Goal: Information Seeking & Learning: Learn about a topic

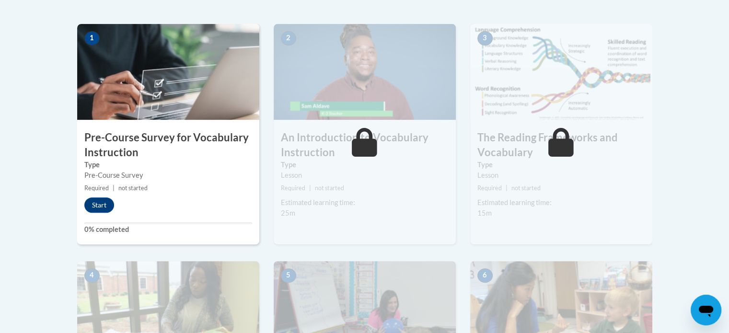
drag, startPoint x: 736, startPoint y: 44, endPoint x: 736, endPoint y: 109, distance: 65.2
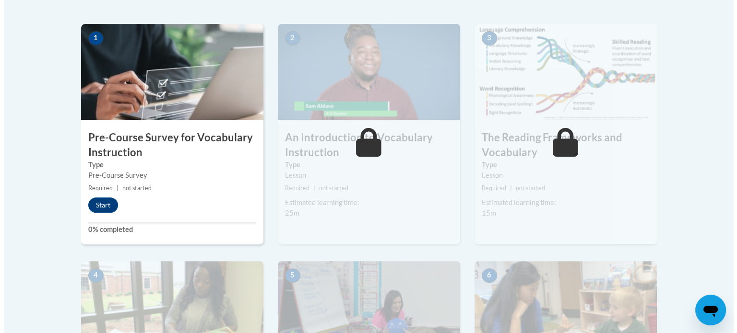
scroll to position [297, 0]
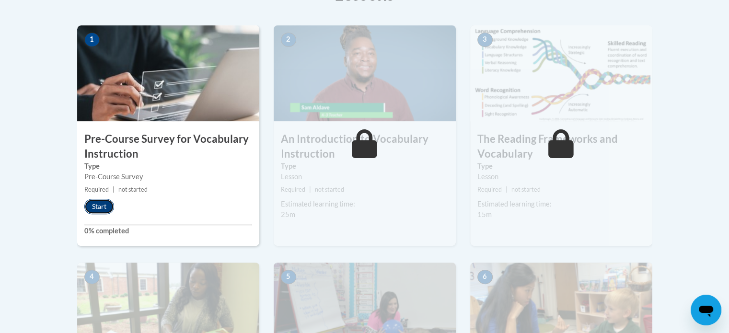
click at [100, 206] on button "Start" at bounding box center [99, 206] width 30 height 15
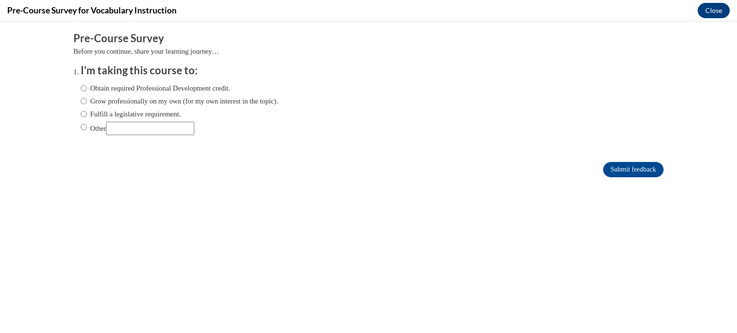
scroll to position [0, 0]
click at [81, 127] on input "Other" at bounding box center [84, 127] width 6 height 11
radio input "true"
click at [122, 128] on input "Other" at bounding box center [150, 128] width 88 height 13
type input "UNCG class"
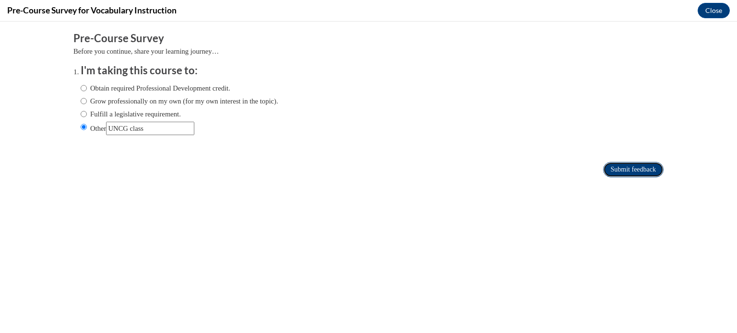
click at [612, 170] on input "Submit feedback" at bounding box center [633, 169] width 60 height 15
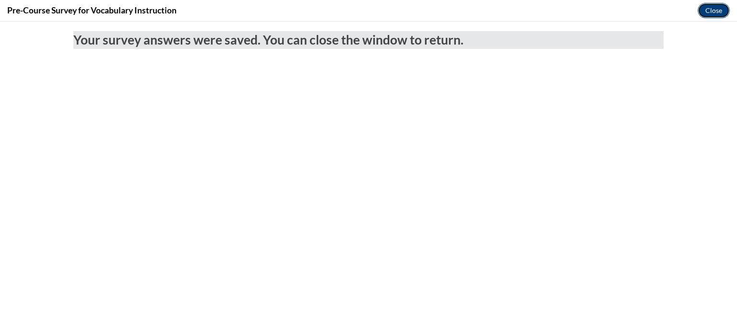
click at [707, 9] on button "Close" at bounding box center [713, 10] width 32 height 15
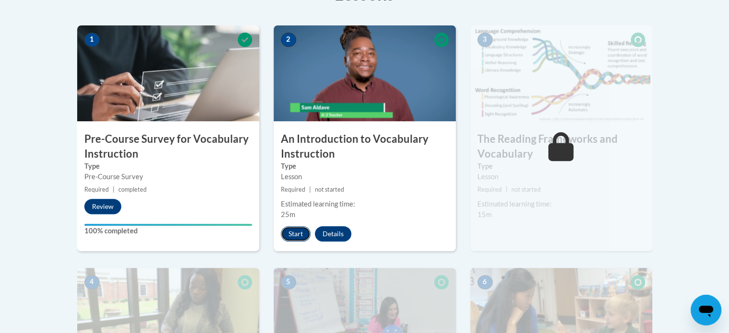
click at [293, 234] on button "Start" at bounding box center [296, 233] width 30 height 15
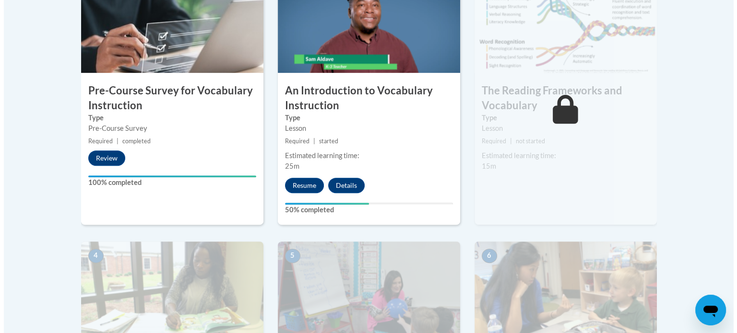
scroll to position [329, 0]
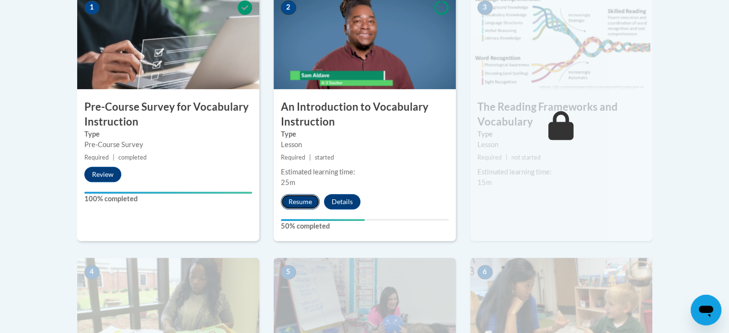
click at [298, 200] on button "Resume" at bounding box center [300, 201] width 39 height 15
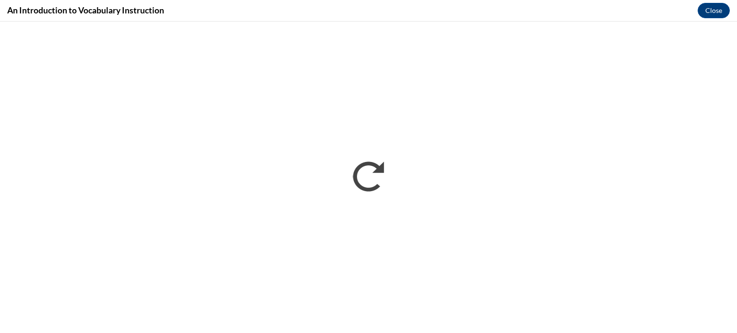
scroll to position [0, 0]
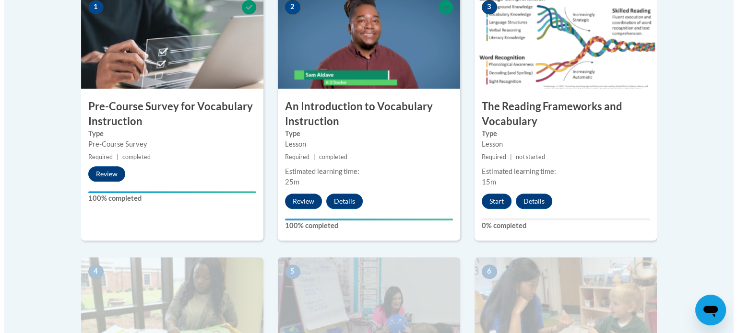
scroll to position [317, 0]
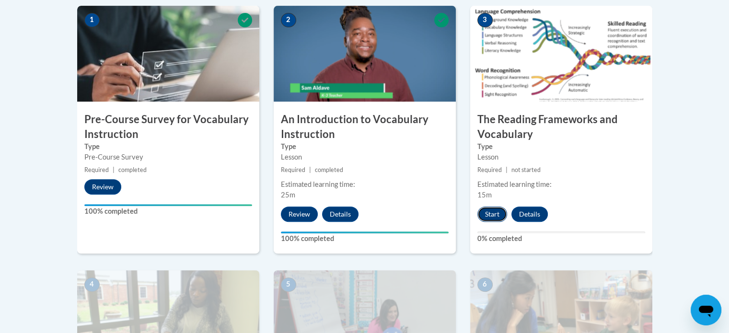
click at [492, 211] on button "Start" at bounding box center [493, 214] width 30 height 15
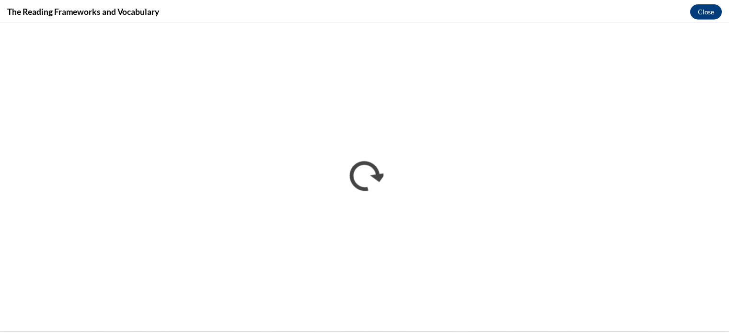
scroll to position [0, 0]
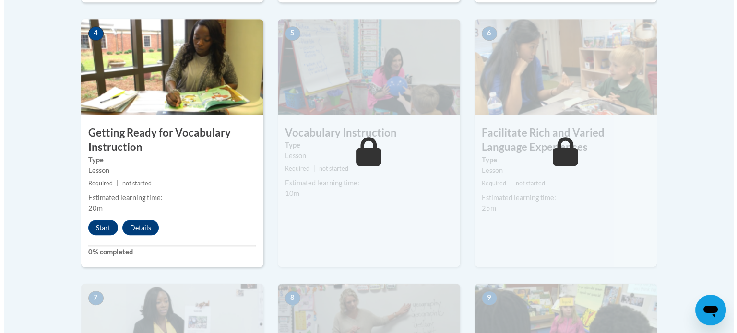
scroll to position [574, 0]
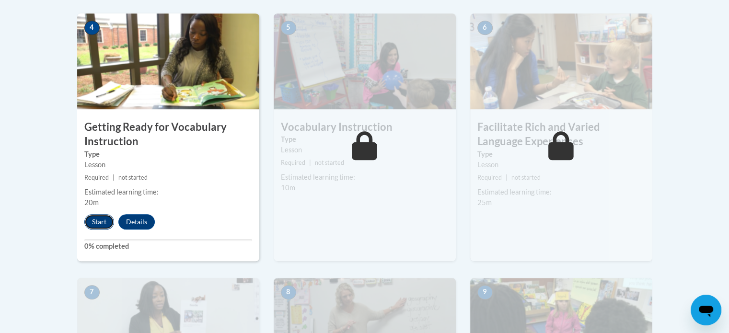
click at [97, 220] on button "Start" at bounding box center [99, 221] width 30 height 15
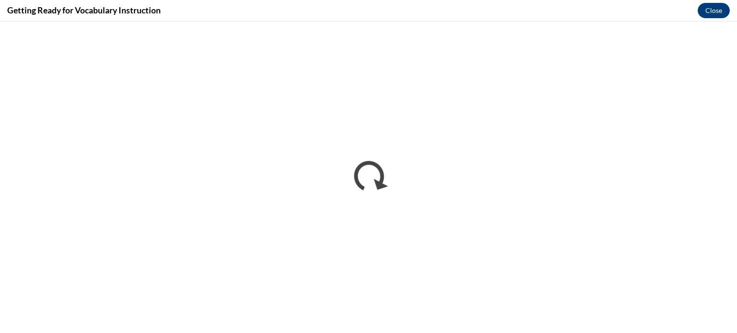
scroll to position [0, 0]
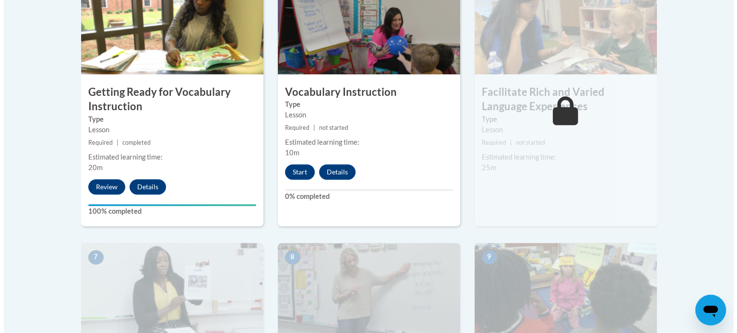
scroll to position [614, 0]
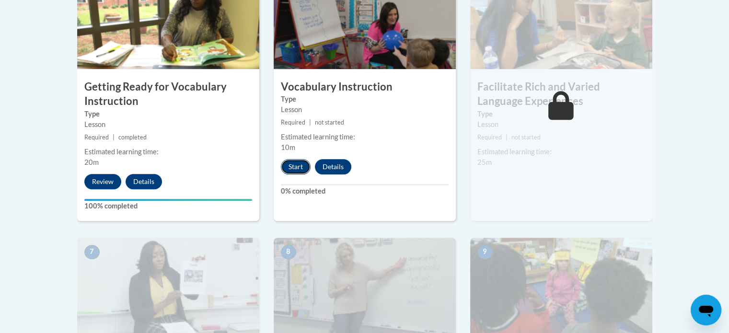
click at [293, 161] on button "Start" at bounding box center [296, 166] width 30 height 15
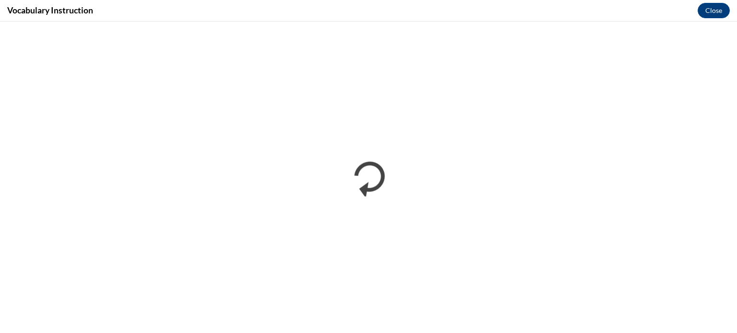
scroll to position [0, 0]
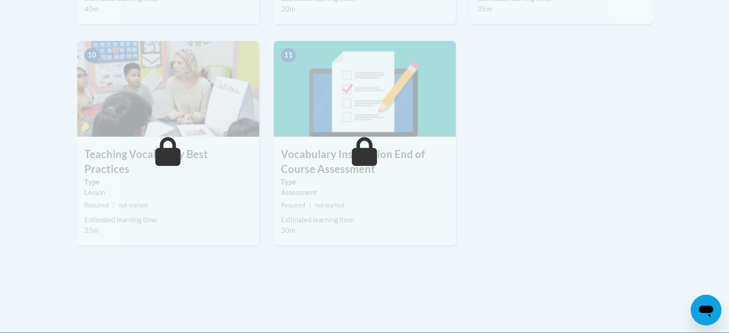
scroll to position [1034, 0]
